Goal: Navigation & Orientation: Find specific page/section

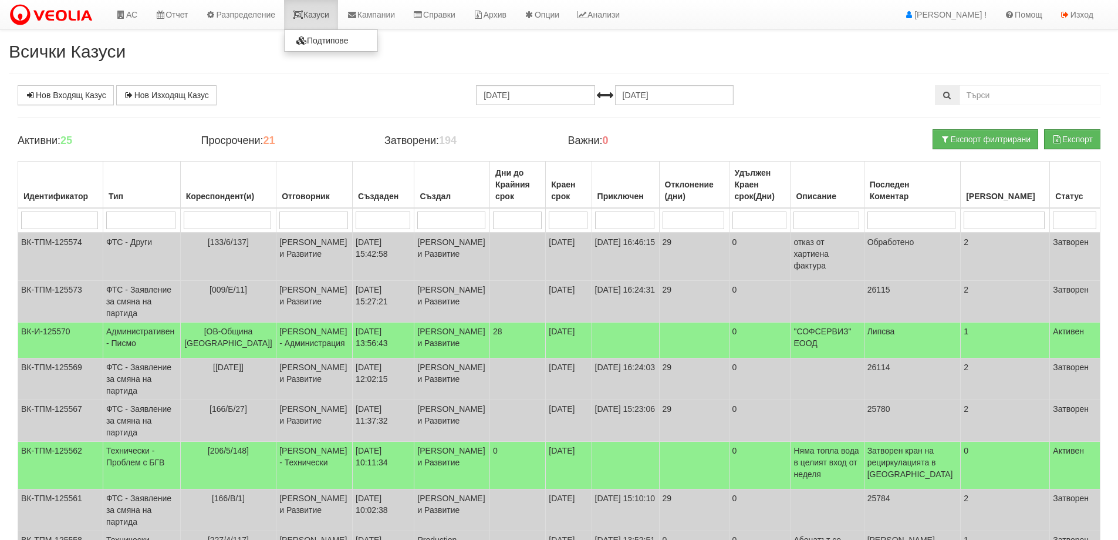
drag, startPoint x: 322, startPoint y: 11, endPoint x: 320, endPoint y: 169, distance: 158.5
click at [322, 12] on link "Казуси" at bounding box center [311, 14] width 54 height 29
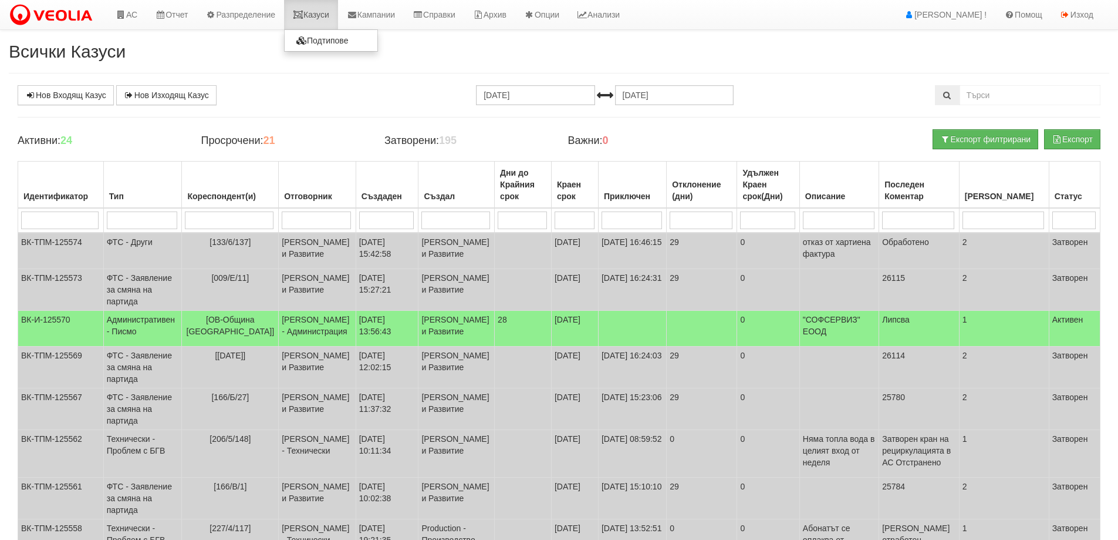
click at [325, 10] on link "Казуси" at bounding box center [311, 14] width 54 height 29
click at [315, 11] on link "Казуси" at bounding box center [311, 14] width 54 height 29
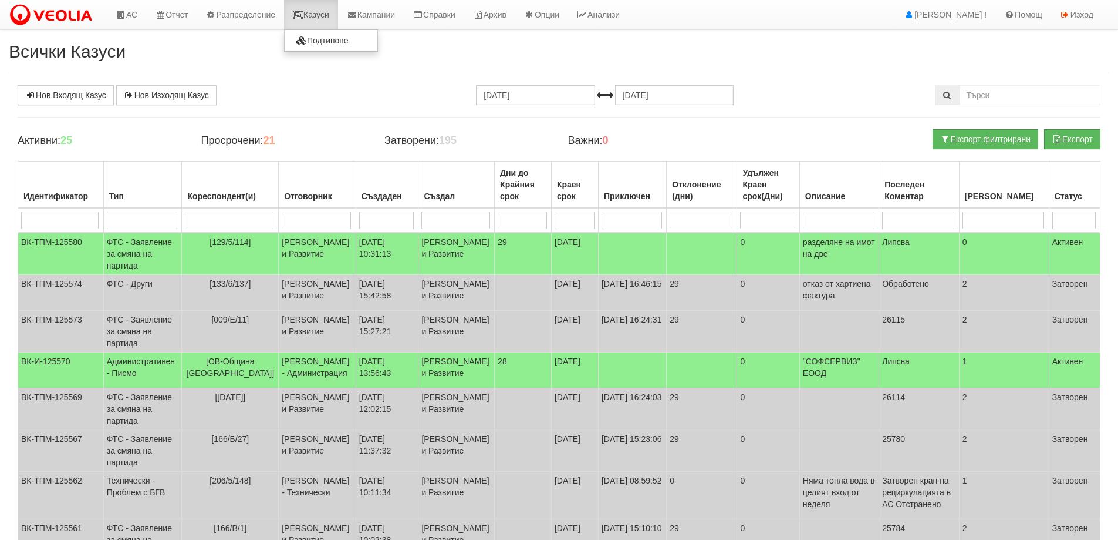
click at [322, 14] on link "Казуси" at bounding box center [311, 14] width 54 height 29
